Goal: Information Seeking & Learning: Learn about a topic

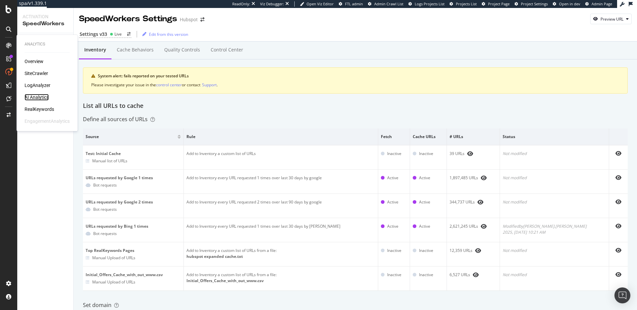
click at [39, 95] on div "AI Analytics" at bounding box center [37, 97] width 24 height 7
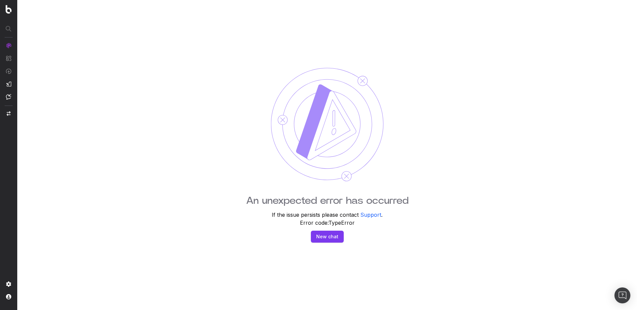
click at [148, 102] on div "An unexpected error has occurred If the issue persists please contact Support .…" at bounding box center [326, 155] width 619 height 310
click at [480, 100] on div "An unexpected error has occurred If the issue persists please contact Support .…" at bounding box center [326, 155] width 619 height 310
